Goal: Information Seeking & Learning: Learn about a topic

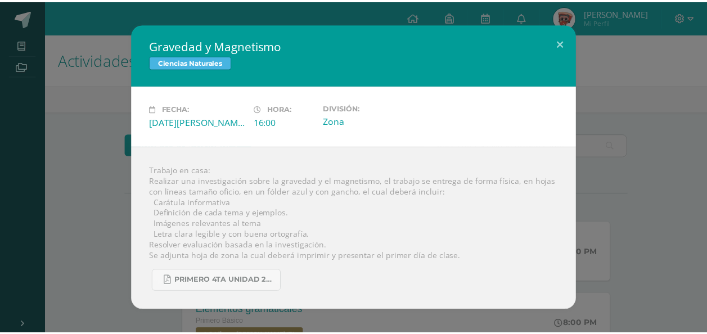
scroll to position [394, 0]
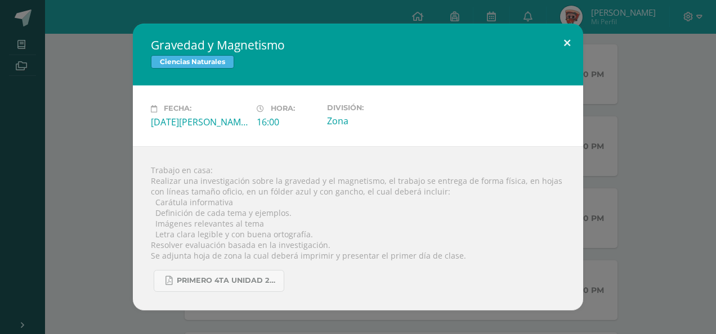
click at [554, 47] on button at bounding box center [567, 43] width 32 height 38
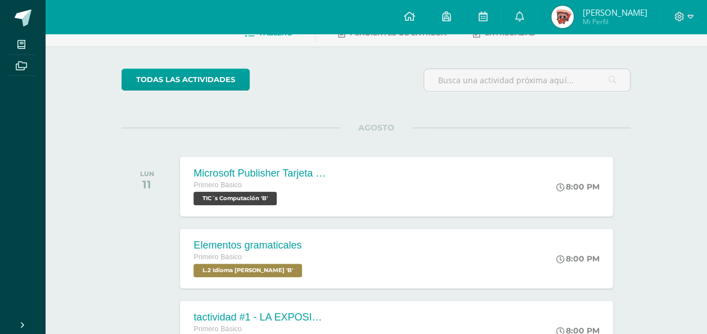
scroll to position [113, 0]
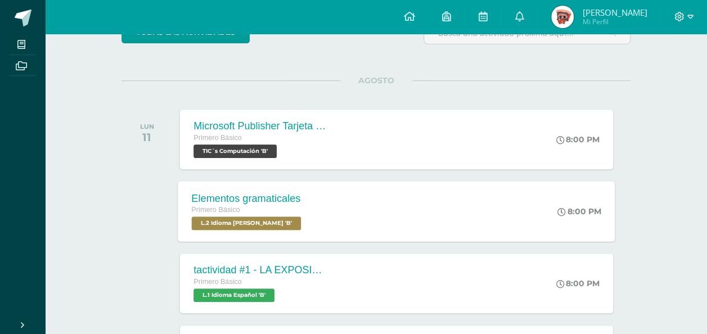
click at [353, 215] on div "Elementos gramaticales Primero Básico L.2 Idioma [PERSON_NAME] 'B' 8:00 PM Elem…" at bounding box center [396, 211] width 437 height 60
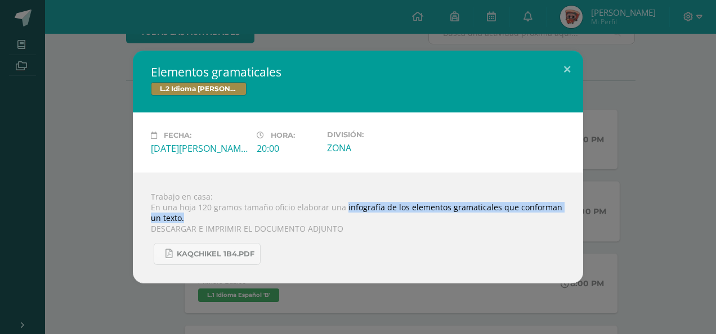
drag, startPoint x: 343, startPoint y: 205, endPoint x: 336, endPoint y: 219, distance: 15.6
click at [336, 219] on div "Trabajo en casa: En una hoja 120 gramos tamaño oficio elaborar una infografía d…" at bounding box center [358, 228] width 450 height 111
copy div "infografía de los elementos gramaticales que conforman un texto."
click at [576, 80] on button at bounding box center [567, 70] width 32 height 38
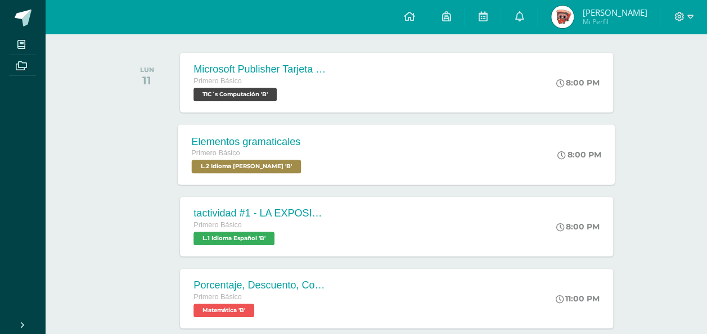
scroll to position [225, 0]
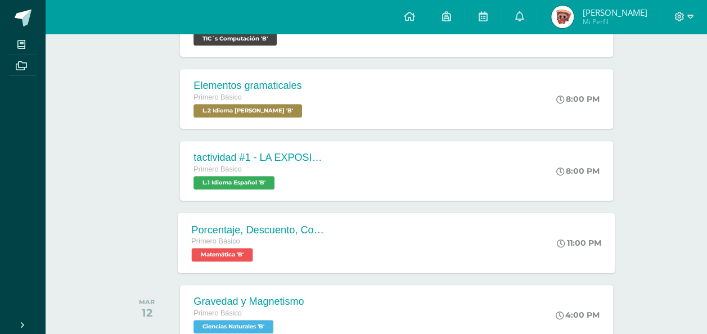
click at [356, 231] on div "Porcentaje, Descuento, Comisión Primero Básico Matemática 'B' 11:00 PM Porcenta…" at bounding box center [396, 243] width 437 height 60
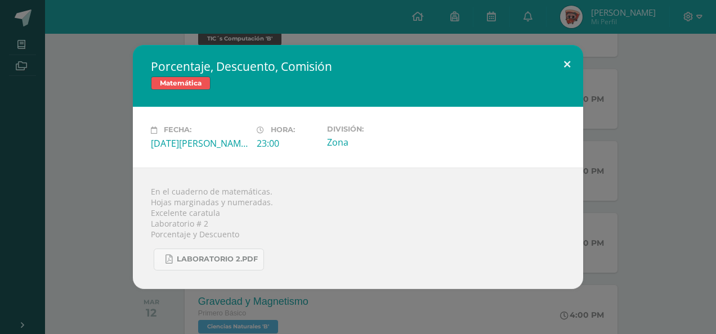
click at [577, 68] on button at bounding box center [567, 64] width 32 height 38
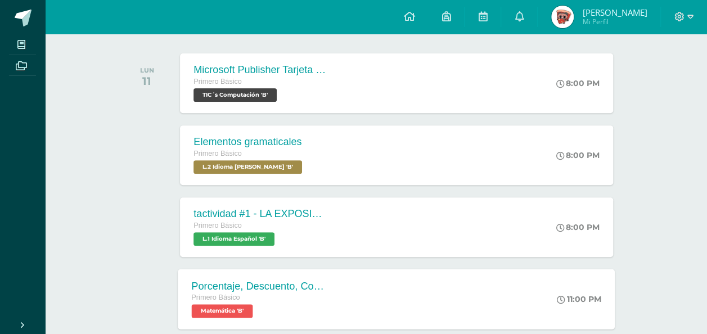
scroll to position [113, 0]
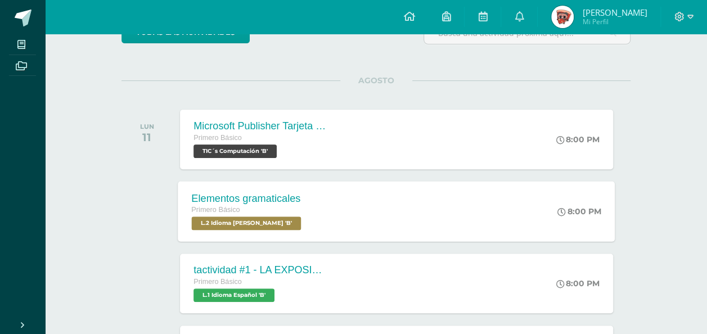
click at [416, 201] on div "Elementos gramaticales Primero Básico L.2 Idioma [PERSON_NAME] 'B' 8:00 PM Elem…" at bounding box center [396, 211] width 437 height 60
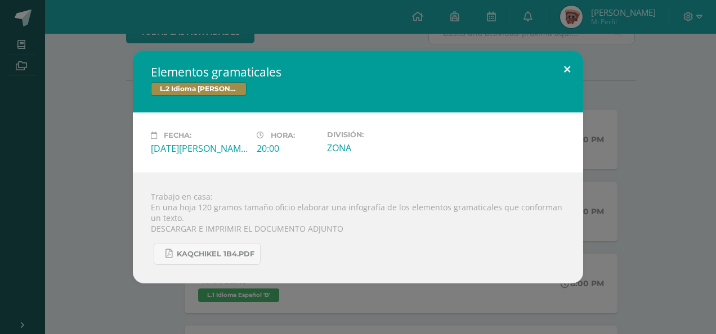
click at [567, 59] on button at bounding box center [567, 70] width 32 height 38
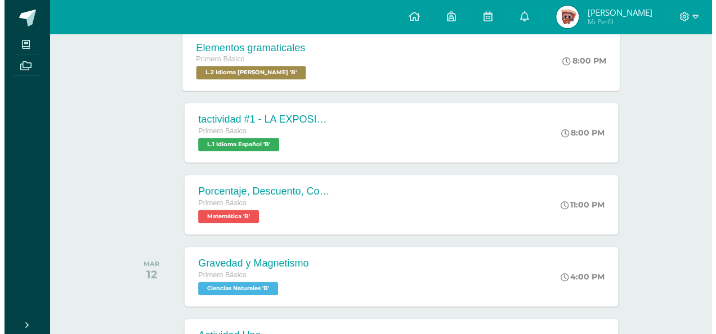
scroll to position [281, 0]
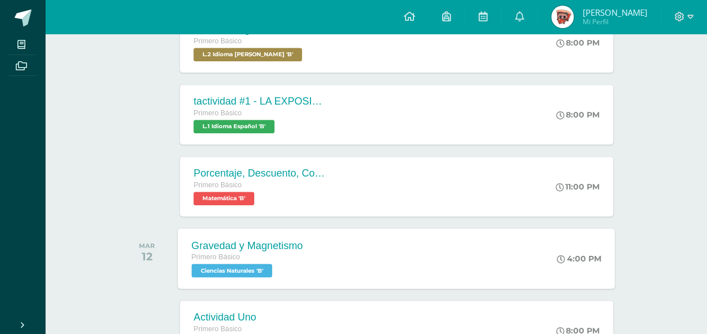
drag, startPoint x: 268, startPoint y: 266, endPoint x: 281, endPoint y: 260, distance: 14.6
click at [269, 266] on span "Ciencias Naturales 'B'" at bounding box center [232, 271] width 80 height 14
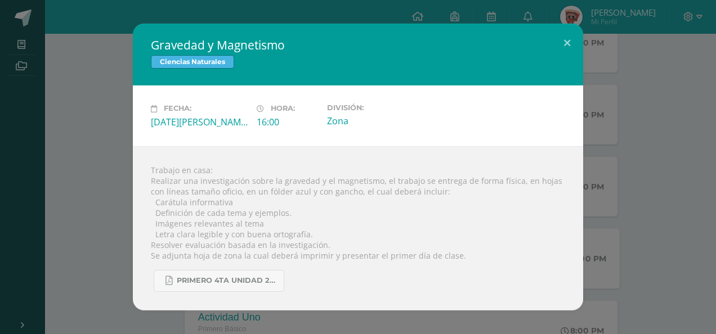
click at [282, 259] on div "Trabajo en casa: Realizar una investigación sobre la gravedad y el magnetismo, …" at bounding box center [358, 228] width 450 height 164
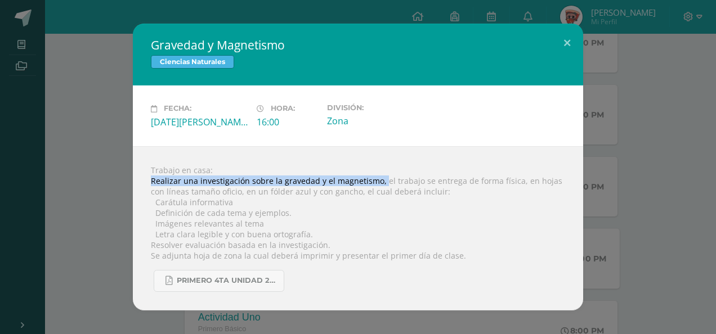
drag, startPoint x: 150, startPoint y: 181, endPoint x: 379, endPoint y: 182, distance: 229.6
click at [379, 182] on div "Trabajo en casa: Realizar una investigación sobre la gravedad y el magnetismo, …" at bounding box center [358, 228] width 450 height 164
drag, startPoint x: 379, startPoint y: 182, endPoint x: 352, endPoint y: 182, distance: 27.0
copy div "Realizar una investigación sobre la gravedad y el magnetismo,"
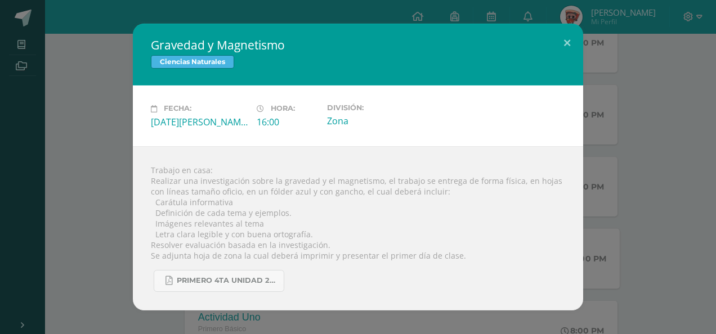
click at [308, 218] on div "Trabajo en casa: Realizar una investigación sobre la gravedad y el magnetismo, …" at bounding box center [358, 228] width 450 height 164
